Goal: Transaction & Acquisition: Book appointment/travel/reservation

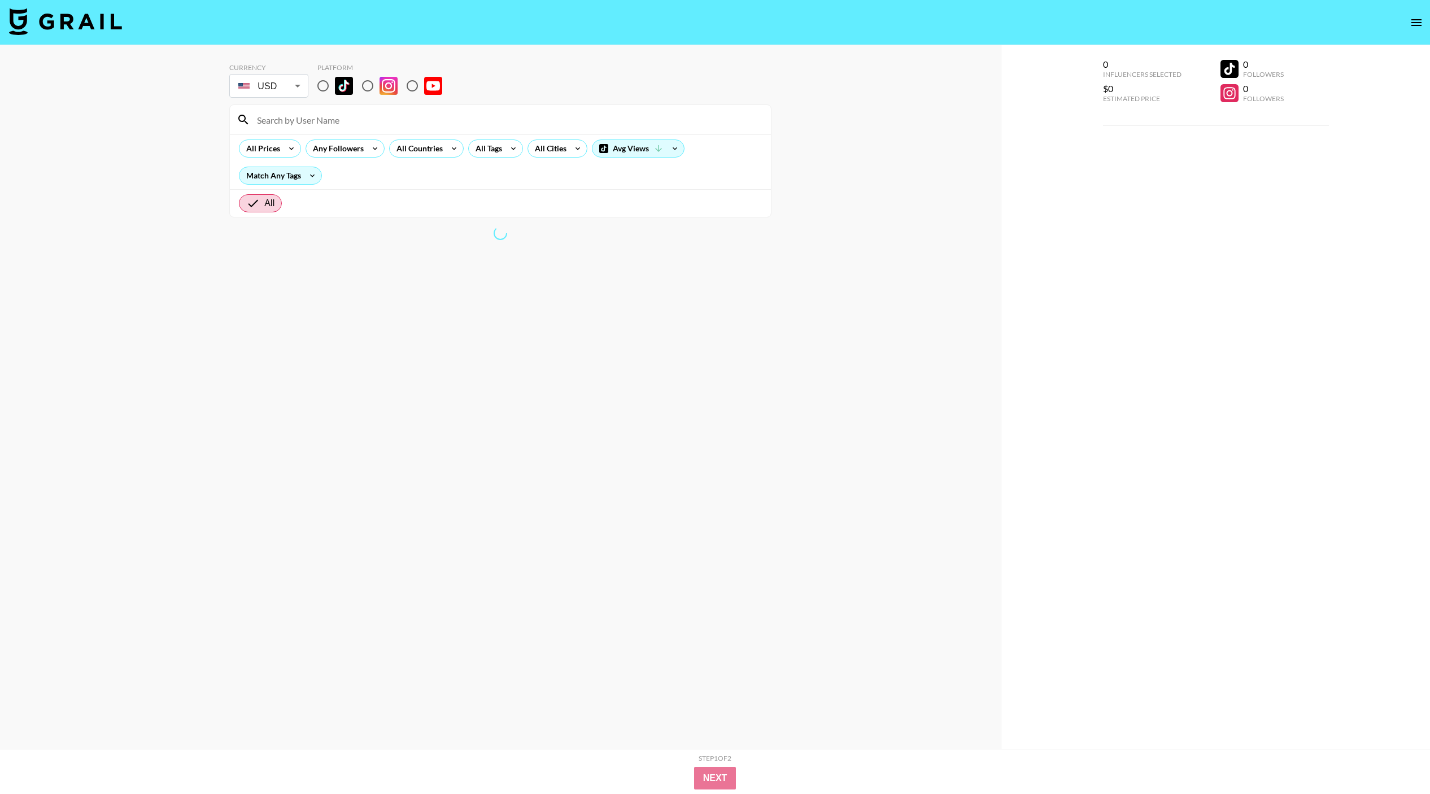
click at [328, 90] on input "radio" at bounding box center [323, 86] width 24 height 24
radio input "true"
click at [1421, 28] on icon "open drawer" at bounding box center [1417, 23] width 14 height 14
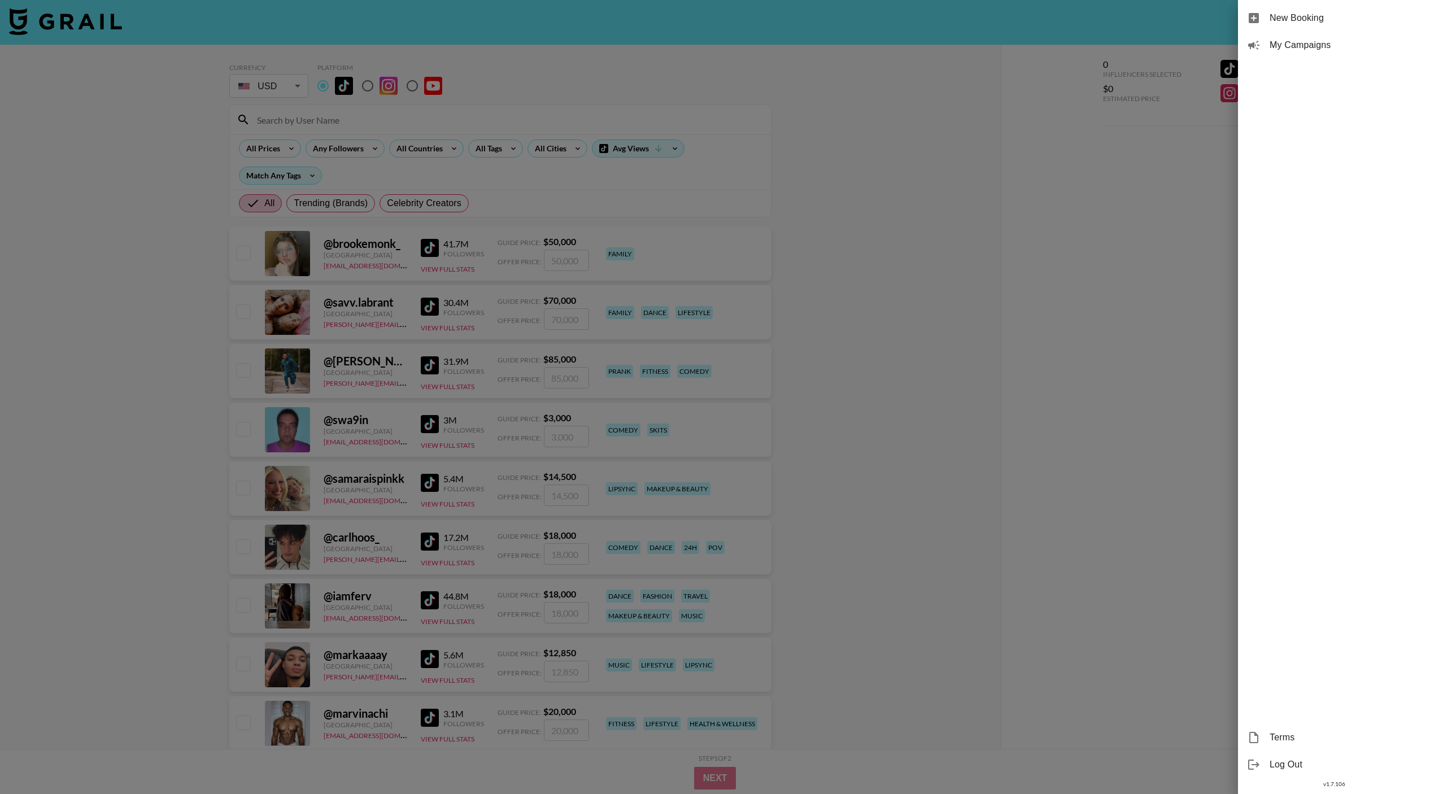
click at [1150, 123] on div at bounding box center [715, 397] width 1430 height 794
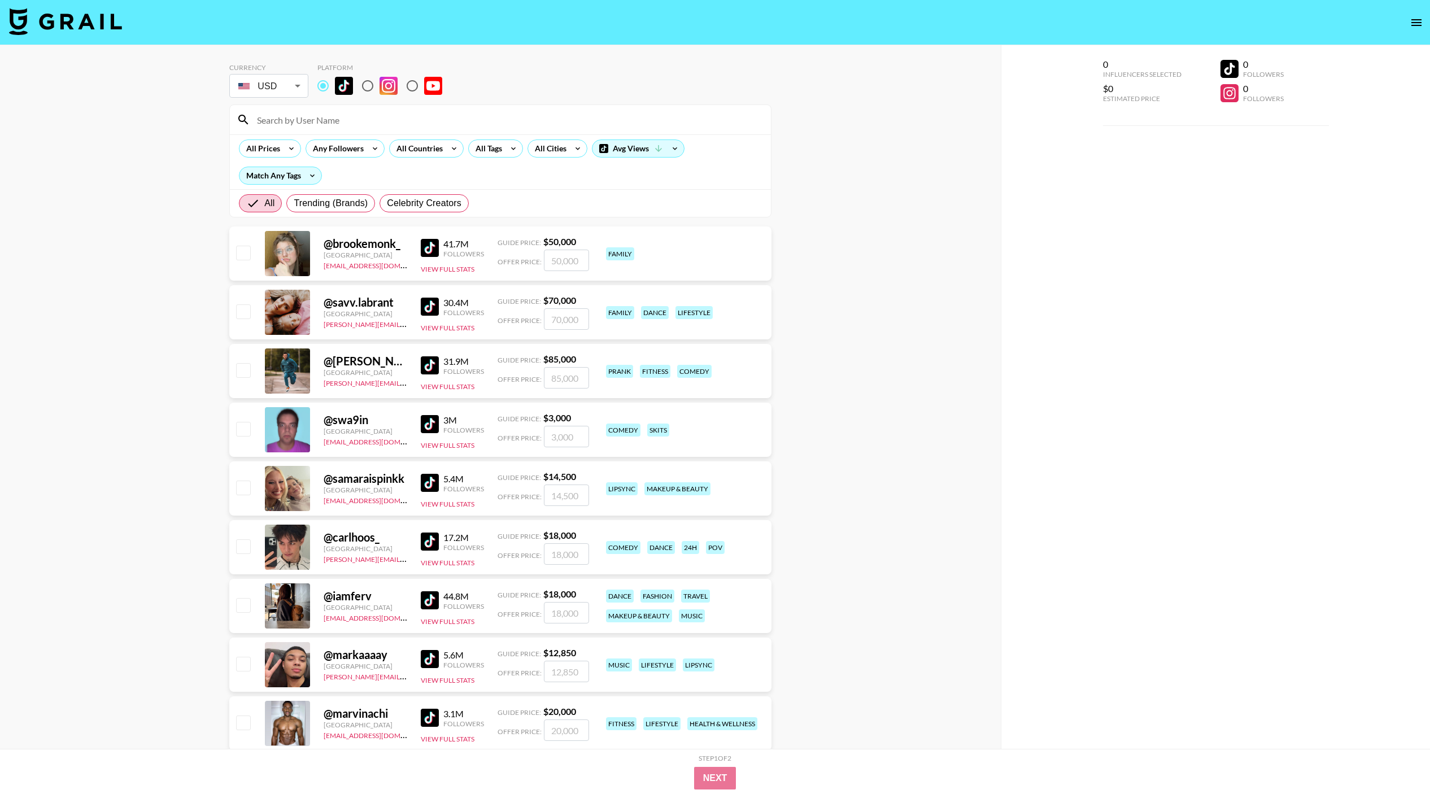
click at [333, 120] on input at bounding box center [507, 120] width 514 height 18
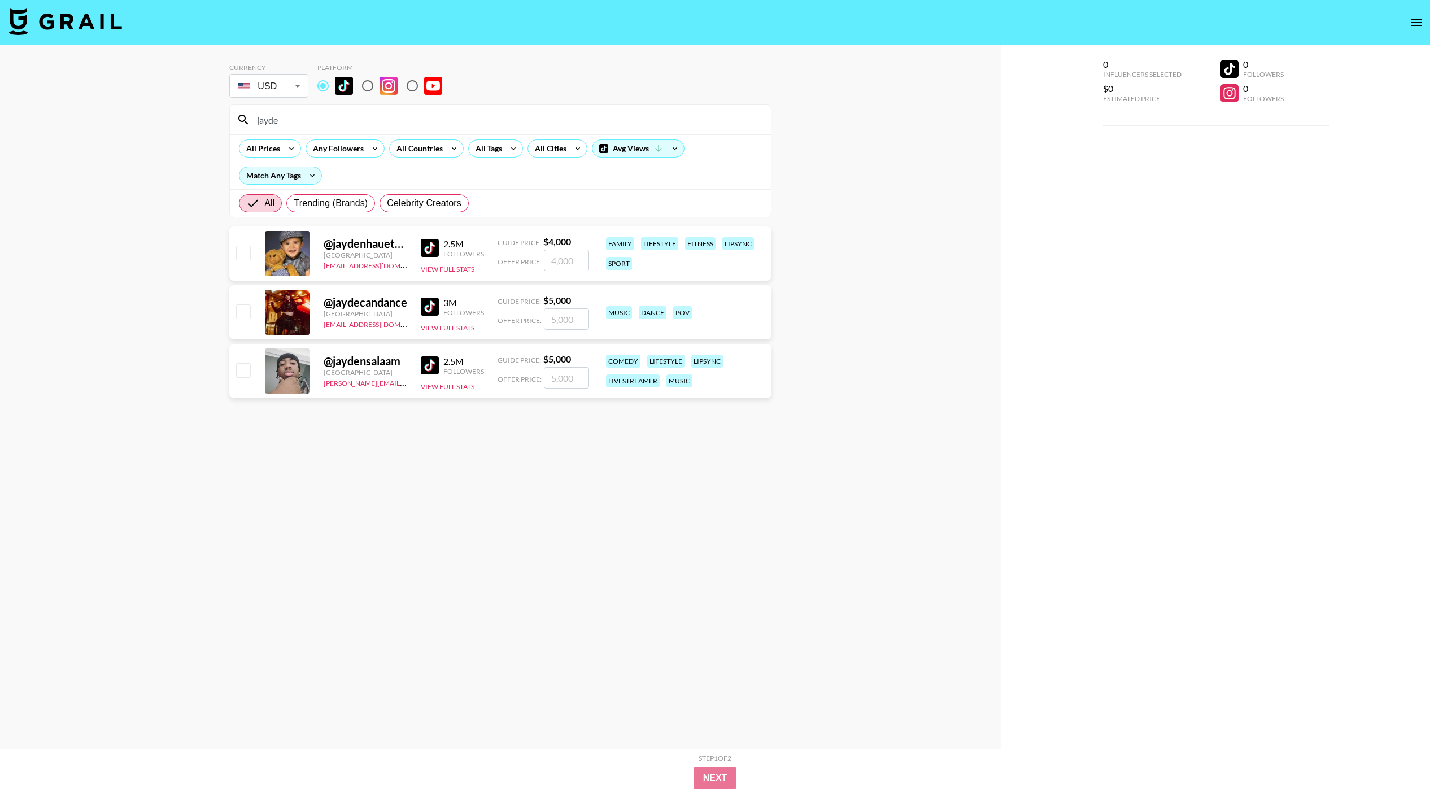
type input "jayde"
click at [373, 362] on div "@ jaydensalaam" at bounding box center [366, 361] width 84 height 14
click at [525, 357] on span "Guide Price:" at bounding box center [519, 360] width 43 height 8
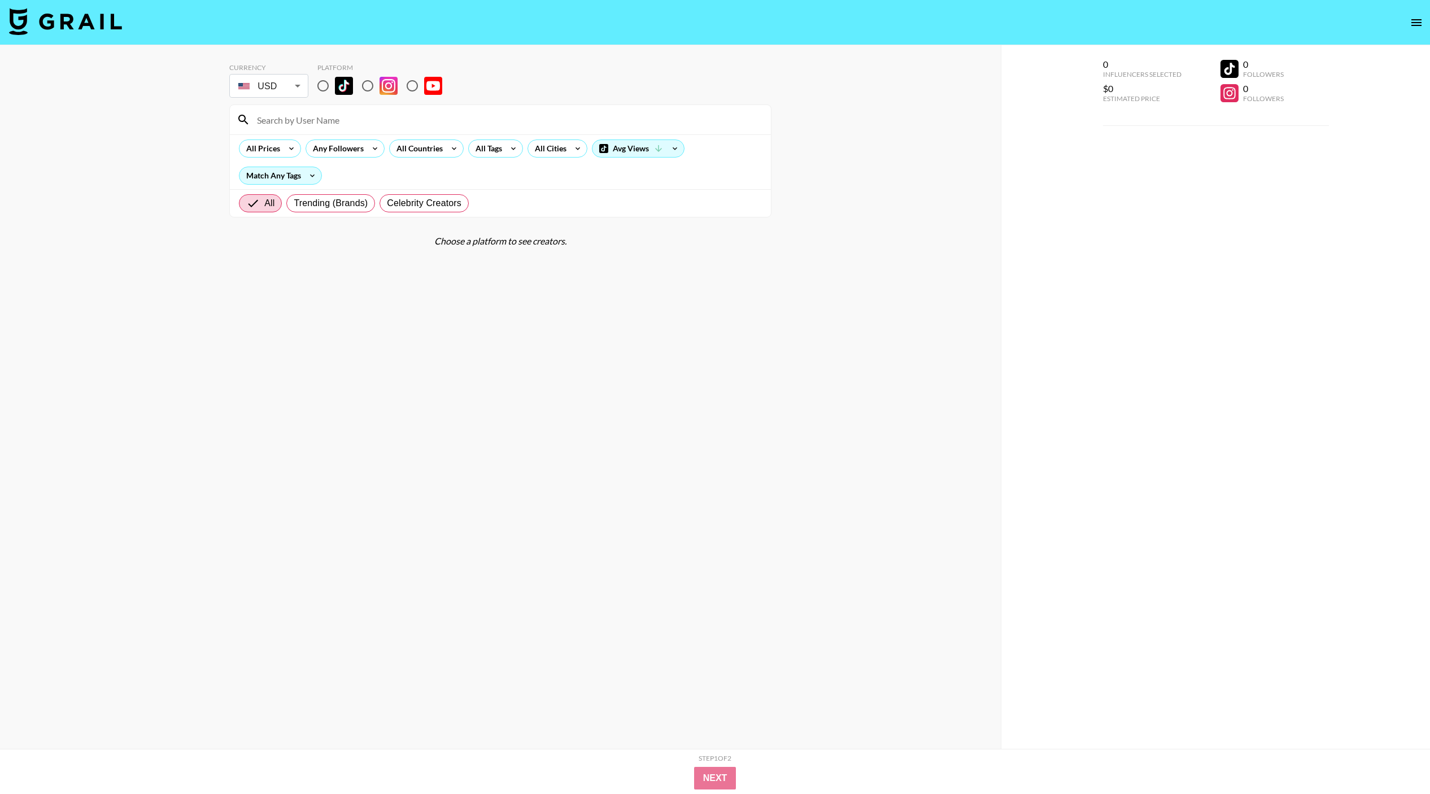
click at [1412, 27] on icon "open drawer" at bounding box center [1417, 23] width 14 height 14
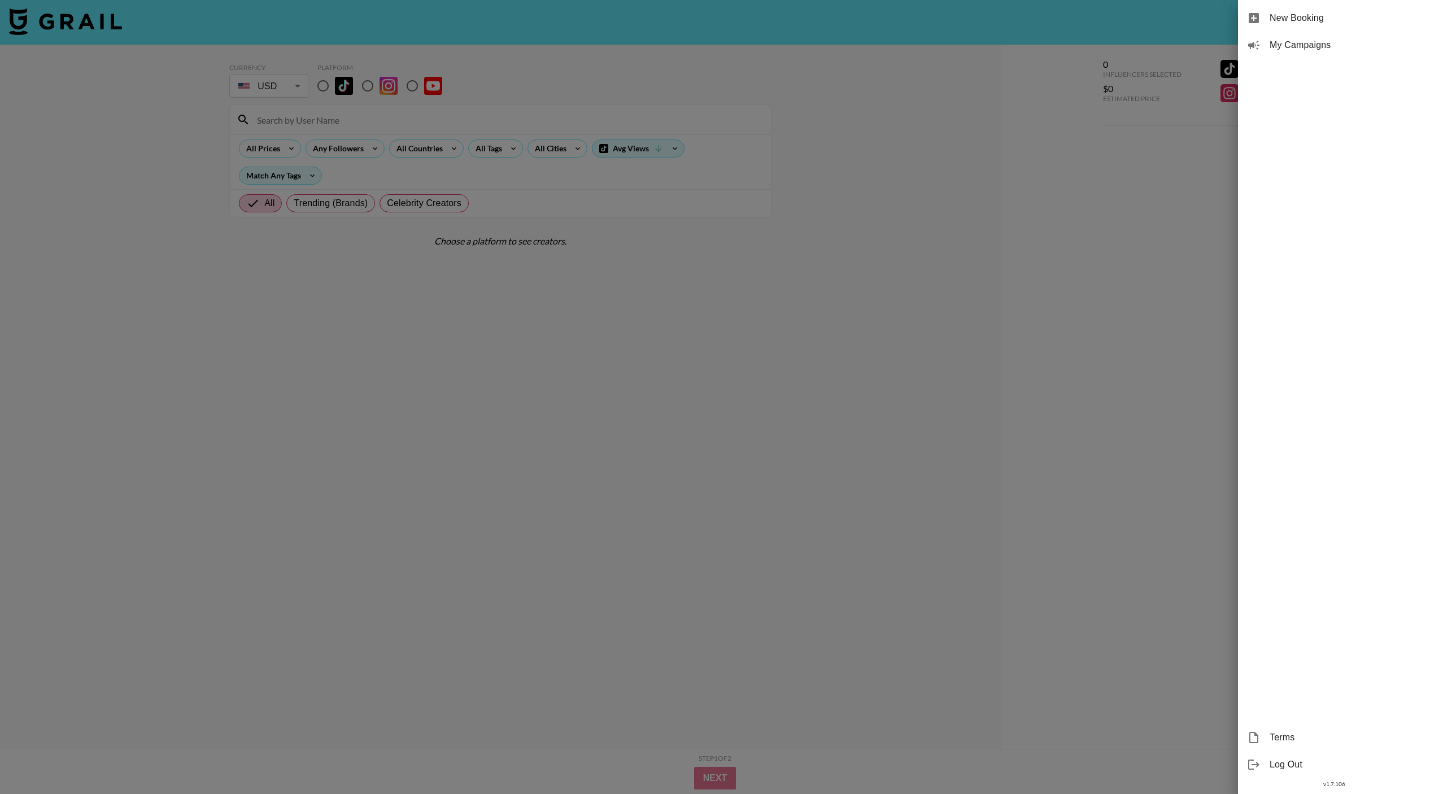
click at [672, 262] on div at bounding box center [715, 397] width 1430 height 794
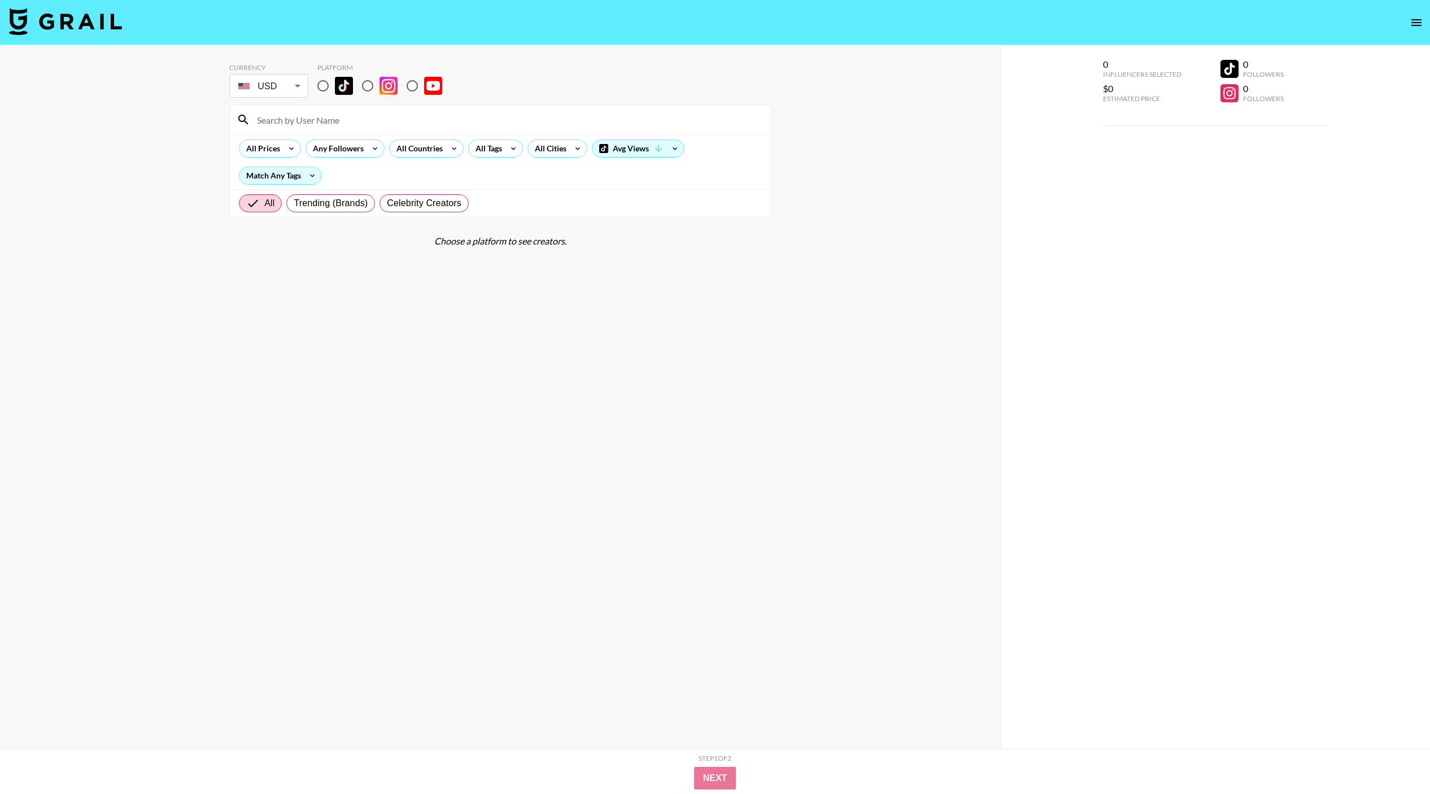
click at [63, 26] on img at bounding box center [65, 21] width 113 height 27
click at [63, 26] on body "Currency USD USD ​ Platform All Prices Any Followers All Countries All Tags All…" at bounding box center [715, 419] width 1430 height 839
click at [321, 90] on input "radio" at bounding box center [323, 86] width 24 height 24
radio input "true"
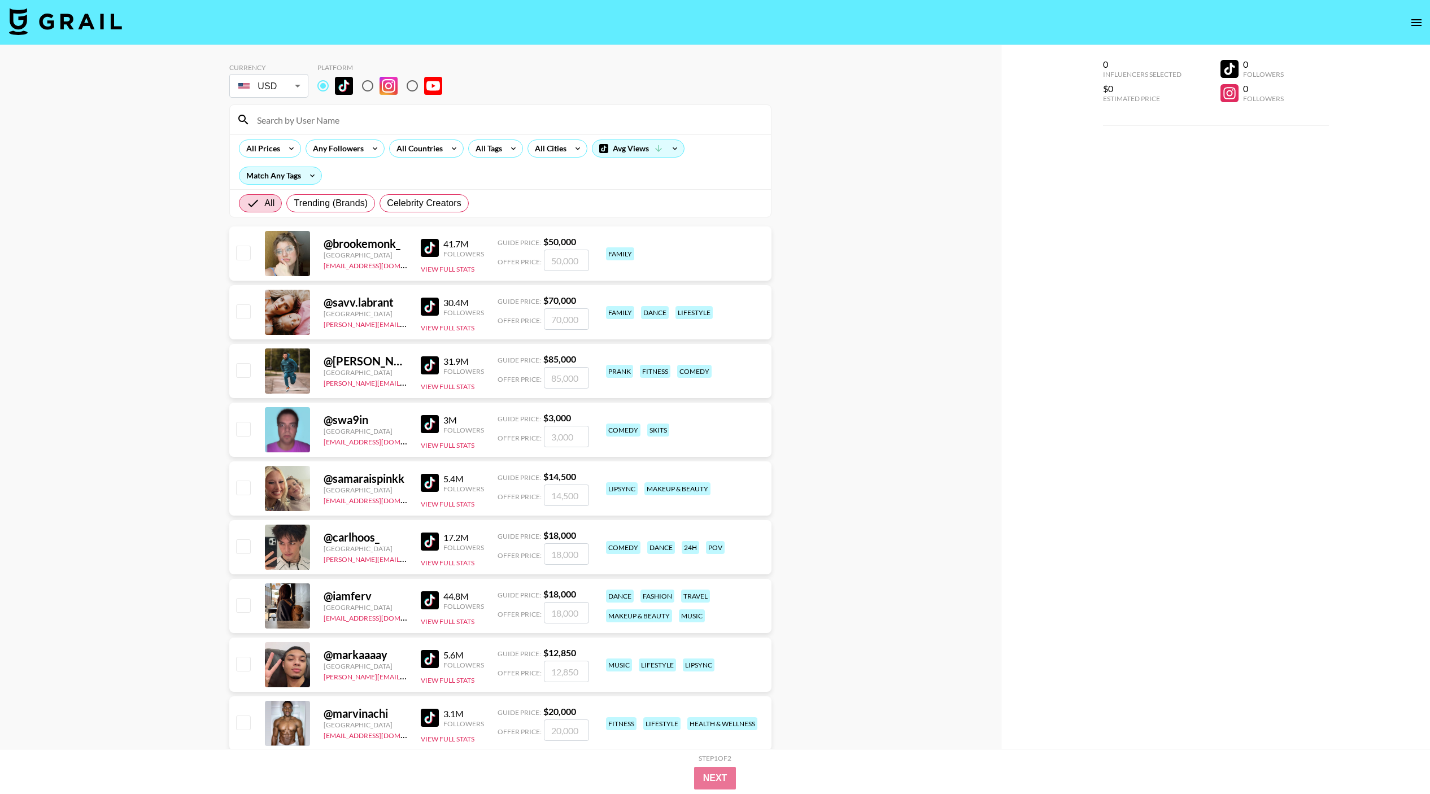
click at [299, 124] on input at bounding box center [507, 120] width 514 height 18
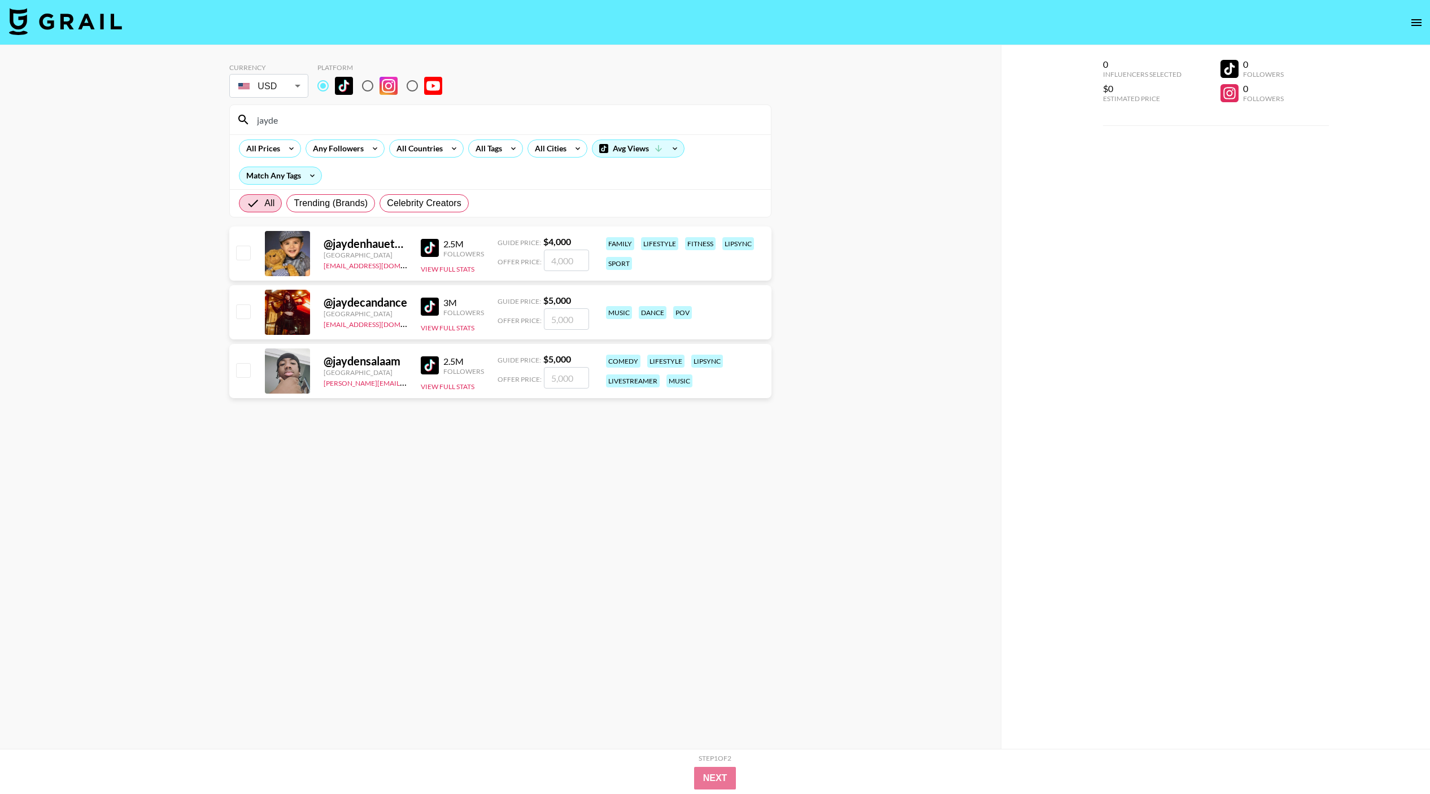
type input "jayde"
click at [250, 368] on input "checkbox" at bounding box center [243, 370] width 14 height 14
checkbox input "true"
type input "5000"
click at [721, 782] on button "Next" at bounding box center [715, 778] width 43 height 23
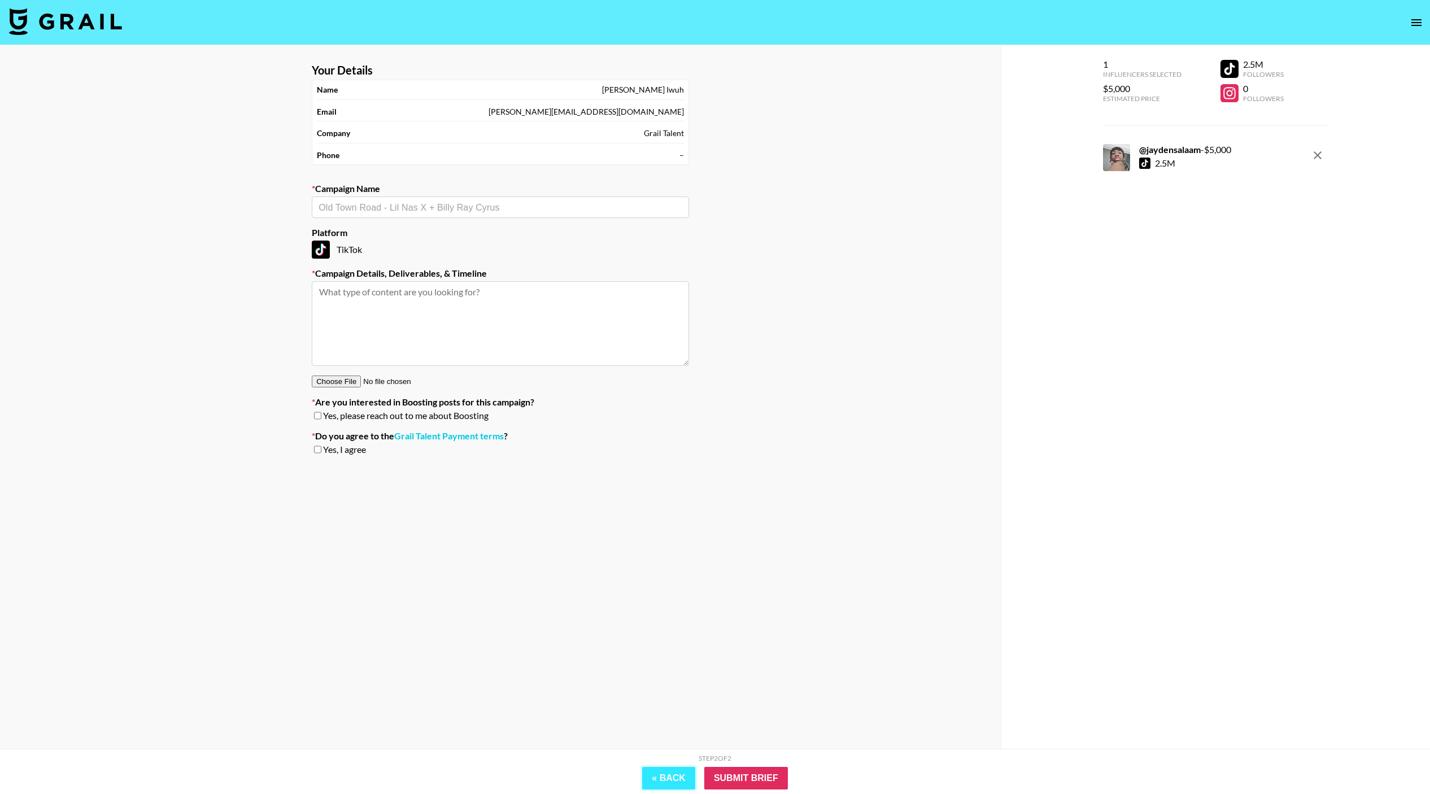
click at [677, 783] on button "« Back" at bounding box center [668, 778] width 53 height 23
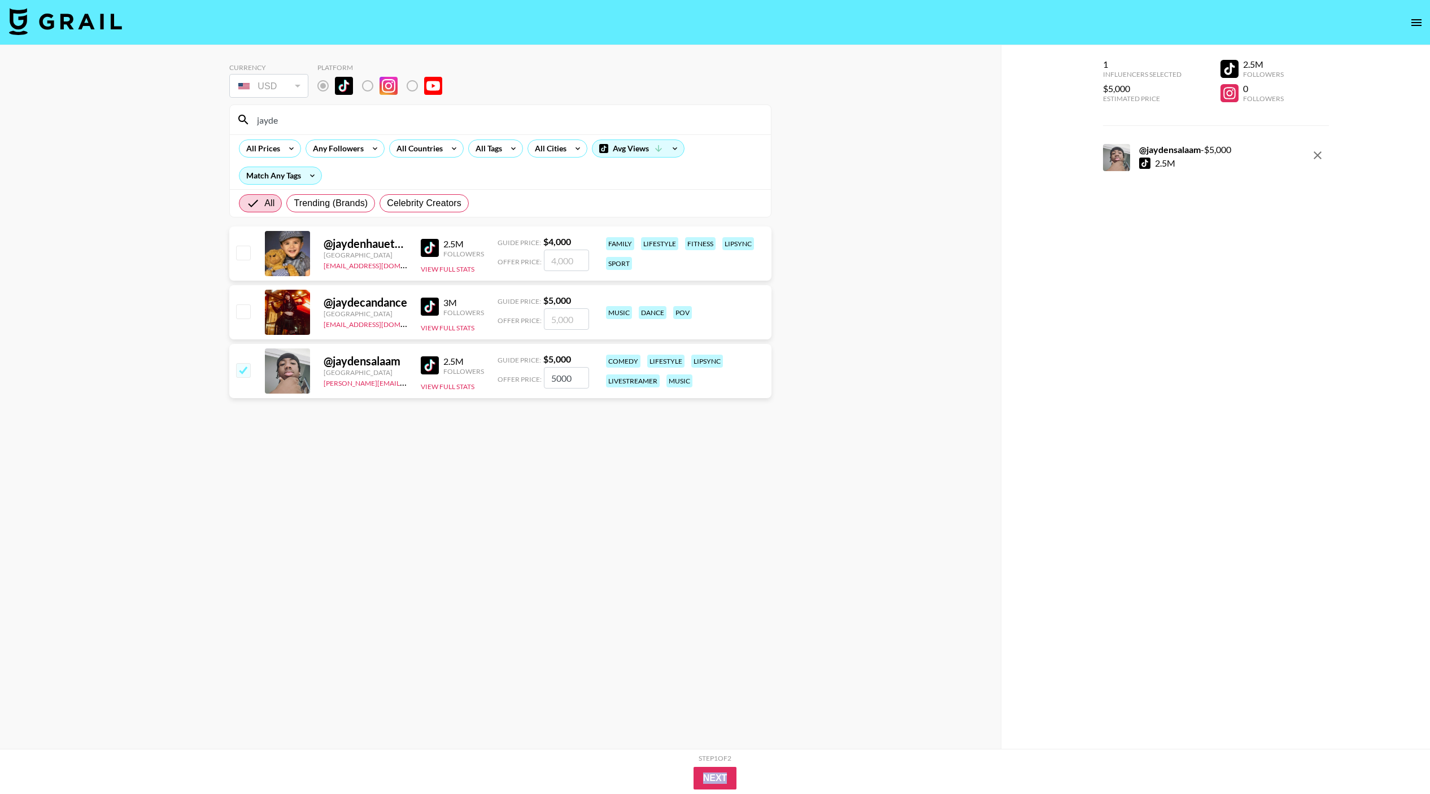
click at [677, 783] on div "Next" at bounding box center [715, 778] width 633 height 23
